Goal: Transaction & Acquisition: Purchase product/service

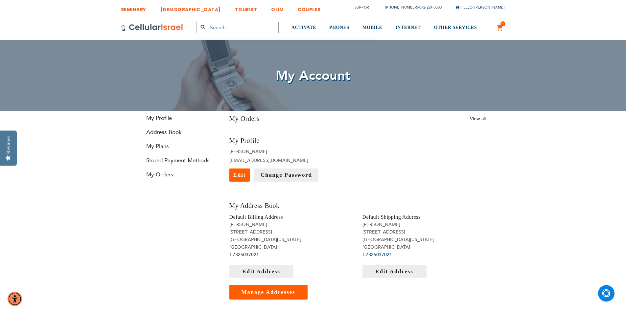
click at [501, 26] on span "1 1 items" at bounding box center [502, 23] width 5 height 5
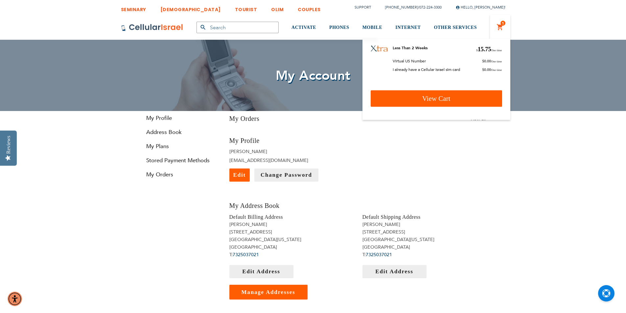
click at [460, 98] on link "View Cart" at bounding box center [436, 98] width 131 height 16
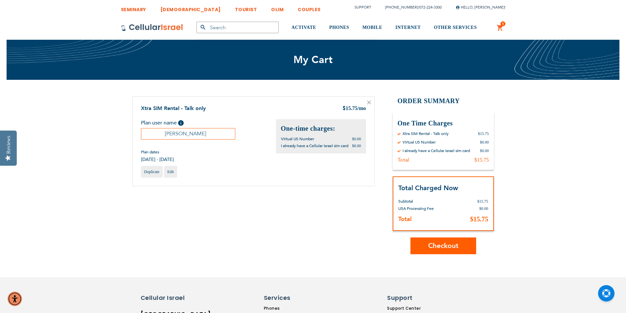
click at [449, 252] on button "Checkout" at bounding box center [443, 246] width 66 height 17
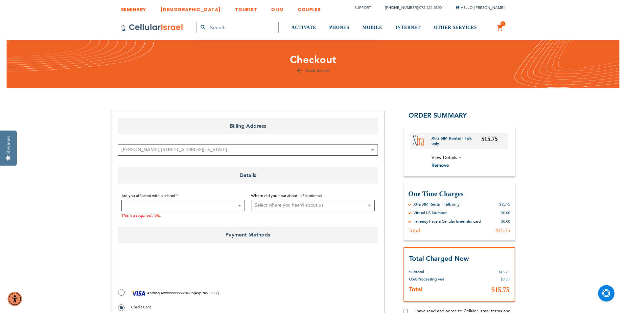
click at [160, 207] on span at bounding box center [183, 206] width 124 height 12
click at [212, 189] on fieldset "Are you affiliated with a school Not Affiliated with a School Aderes Hatorah Ad…" at bounding box center [248, 205] width 260 height 33
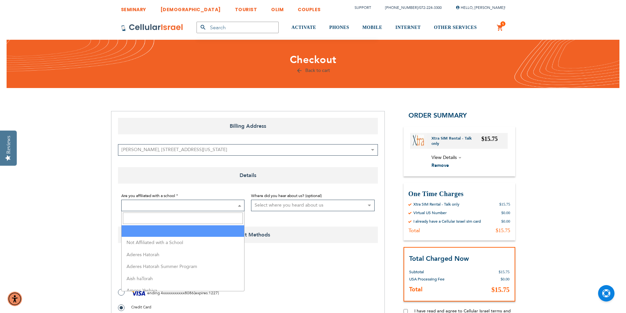
click at [225, 206] on span at bounding box center [183, 206] width 124 height 12
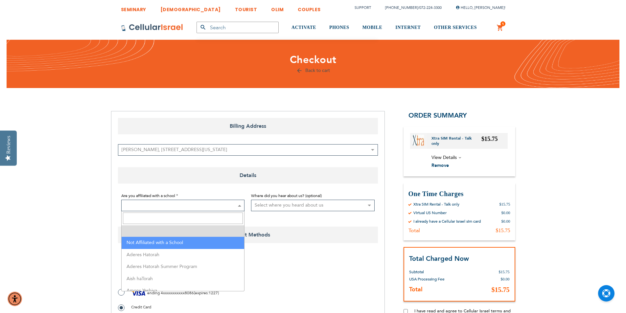
select select "199"
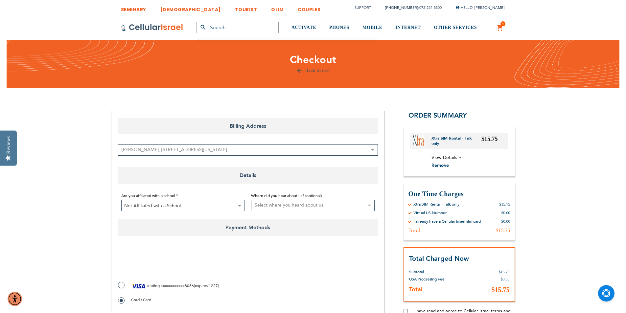
scroll to position [66, 0]
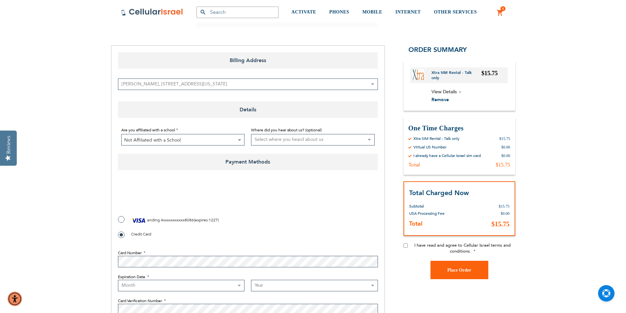
checkbox input "true"
click at [121, 220] on label "ending 4xxxxxxxxxxx8086 ( expires : 1227 )" at bounding box center [168, 221] width 101 height 10
radio input "true"
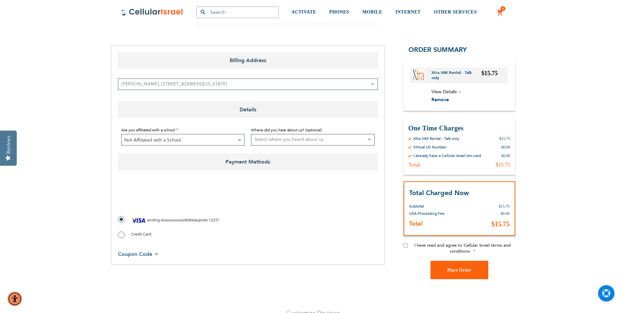
click at [120, 235] on label "Credit Card" at bounding box center [134, 234] width 33 height 7
radio input "true"
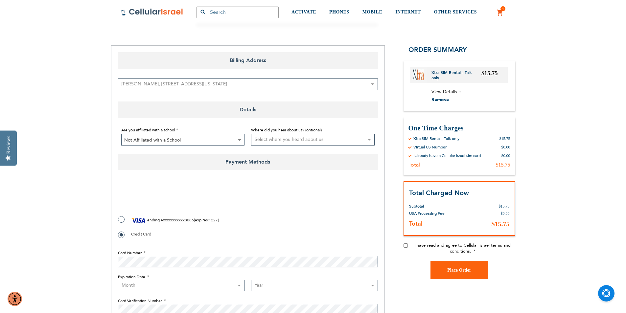
click at [133, 288] on select "Month 01 - January 02 - February 03 - March 04 - April 05 - May 06 - June 07 - …" at bounding box center [181, 286] width 127 height 12
select select "8"
click at [118, 280] on select "Month 01 - January 02 - February 03 - March 04 - April 05 - May 06 - June 07 - …" at bounding box center [181, 286] width 127 height 12
click at [269, 289] on select "Year 2025 2026 2027 2028 2029 2030 2031 2032 2033 2034 2035 2036 2037 2038 2039…" at bounding box center [314, 286] width 127 height 12
select select "2027"
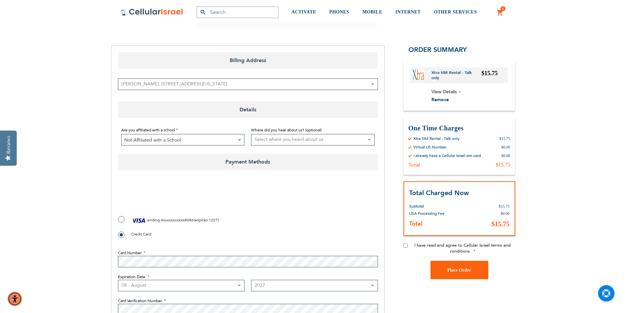
click at [251, 280] on select "Year 2025 2026 2027 2028 2029 2030 2031 2032 2033 2034 2035 2036 2037 2038 2039…" at bounding box center [314, 286] width 127 height 12
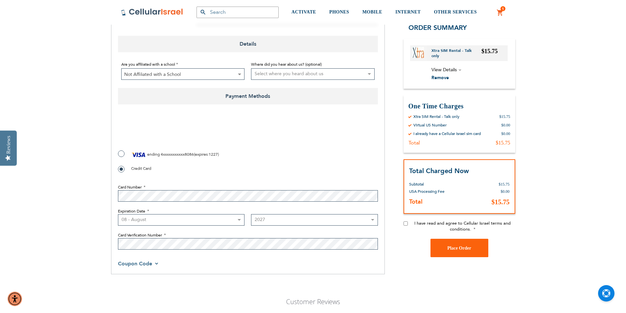
click at [406, 224] on input "I have read and agree to Cellular Israel terms and conditions." at bounding box center [405, 223] width 4 height 4
checkbox input "true"
click at [447, 246] on button "Place Order" at bounding box center [459, 248] width 58 height 18
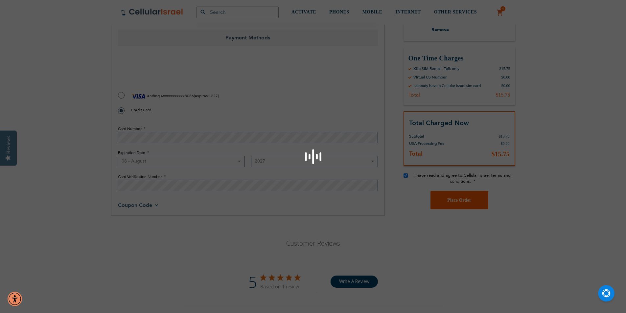
scroll to position [200, 0]
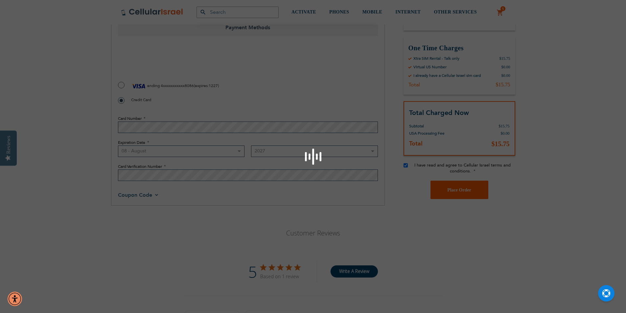
checkbox input "false"
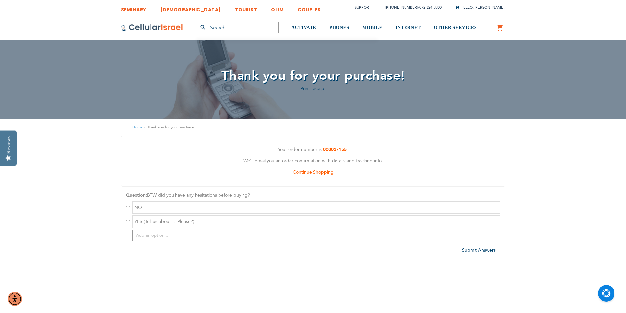
click at [127, 208] on input "checkbox" at bounding box center [128, 208] width 4 height 4
checkbox input "true"
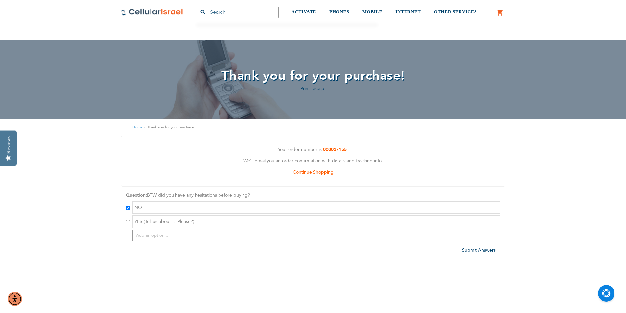
scroll to position [99, 0]
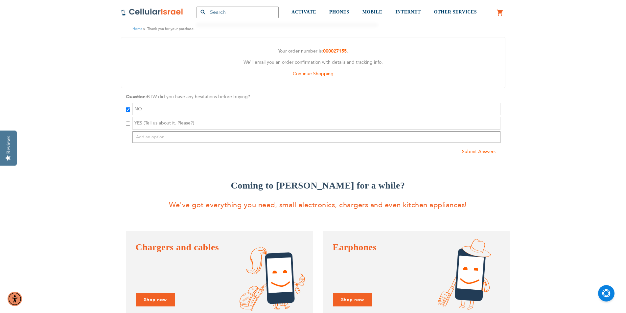
click at [476, 152] on span "Submit Answers" at bounding box center [479, 152] width 34 height 6
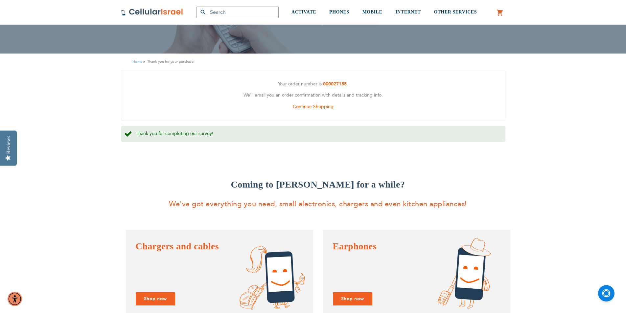
scroll to position [0, 0]
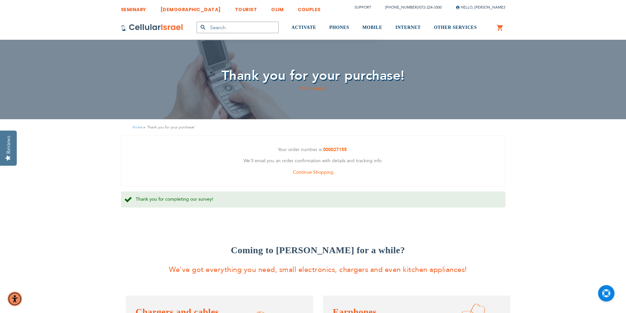
click at [310, 88] on link "Print receipt" at bounding box center [313, 88] width 26 height 6
